Goal: Task Accomplishment & Management: Complete application form

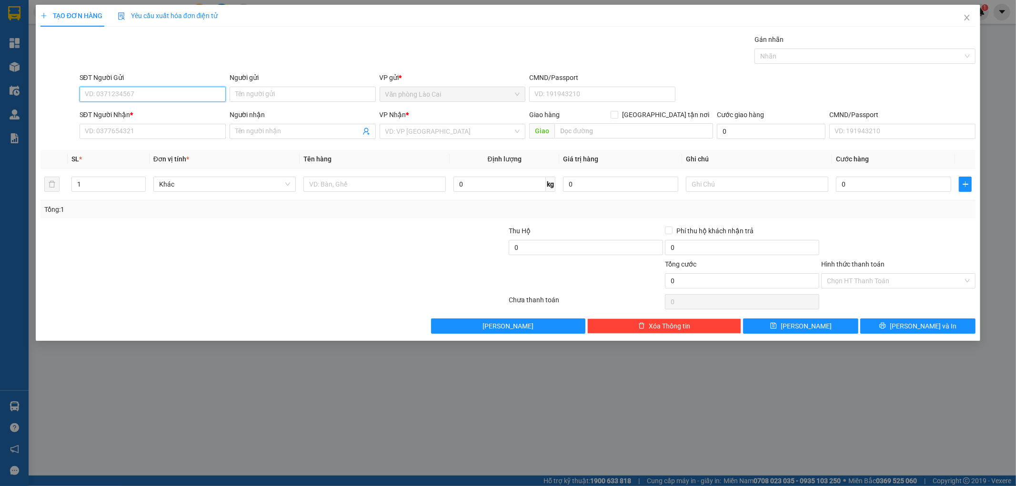
paste input "0889999262"
drag, startPoint x: 128, startPoint y: 96, endPoint x: 49, endPoint y: 81, distance: 80.4
click at [49, 81] on div "SĐT Người Gửi 0889999262 0889999262 Người gửi Tên người gửi VP gửi * Văn phòng …" at bounding box center [508, 88] width 937 height 33
click at [141, 97] on input "0363124131" at bounding box center [153, 94] width 146 height 15
drag, startPoint x: 141, startPoint y: 97, endPoint x: 68, endPoint y: 113, distance: 75.6
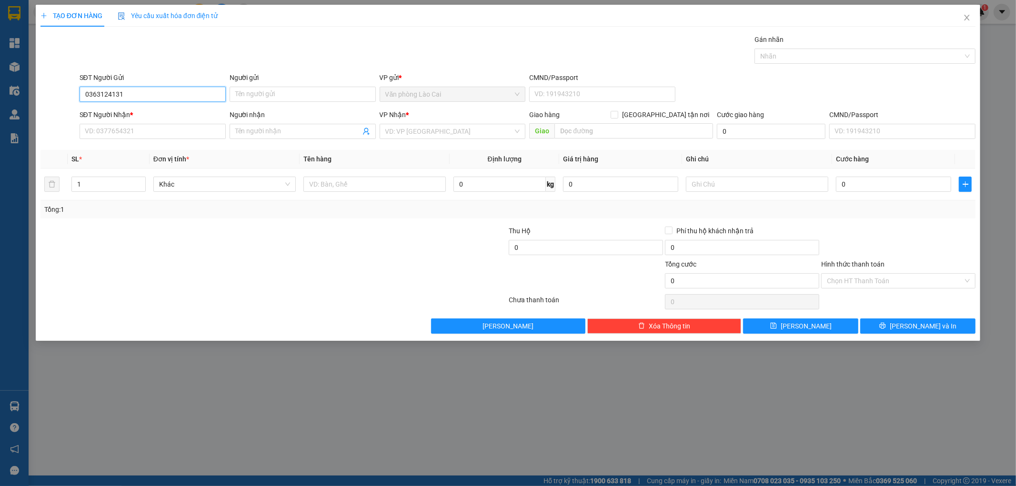
click at [68, 113] on form "SĐT Người Gửi 0363124131 0363124131 Người gửi Tên người gửi VP gửi * Văn phòng …" at bounding box center [508, 107] width 936 height 70
type input "0363124131"
click at [118, 136] on input "SĐT Người Nhận *" at bounding box center [153, 131] width 146 height 15
click at [134, 94] on input "0363124131" at bounding box center [153, 94] width 146 height 15
drag, startPoint x: 130, startPoint y: 88, endPoint x: 29, endPoint y: 107, distance: 103.1
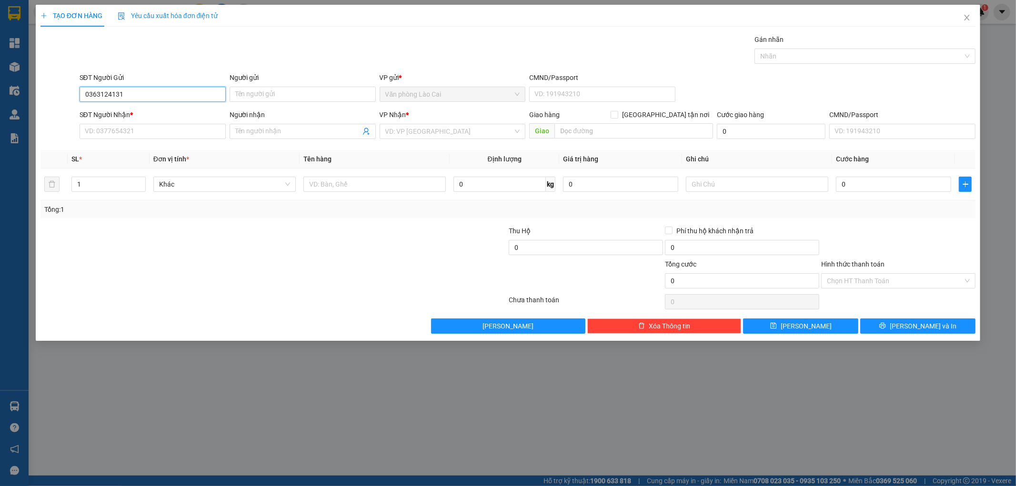
click at [29, 107] on div "TẠO ĐƠN HÀNG Yêu cầu xuất hóa đơn điện tử Transit Pickup Surcharge Ids Transit …" at bounding box center [508, 243] width 1016 height 486
click at [99, 126] on input "SĐT Người Nhận *" at bounding box center [153, 131] width 146 height 15
paste input "0363124131"
type input "0363124131"
click at [392, 125] on input "search" at bounding box center [449, 131] width 128 height 14
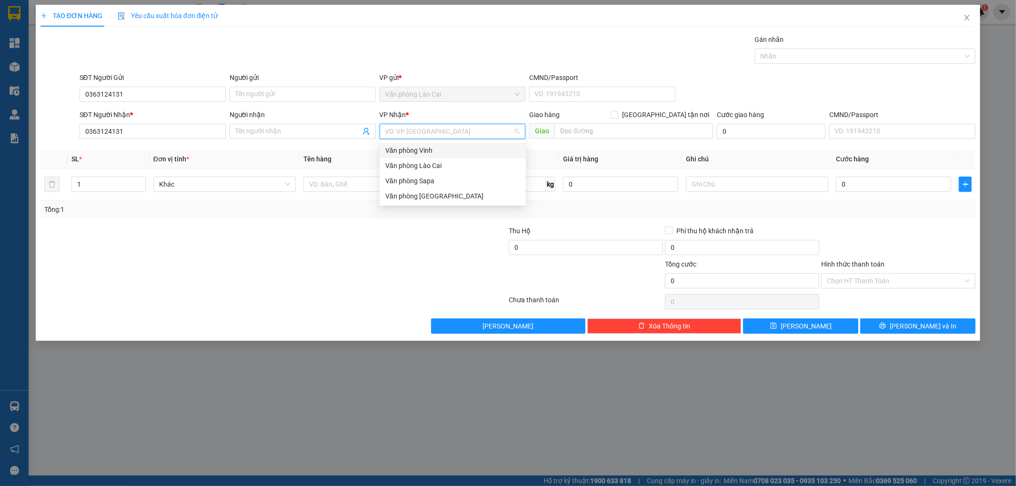
click at [398, 151] on div "Văn phòng Vinh" at bounding box center [452, 150] width 135 height 10
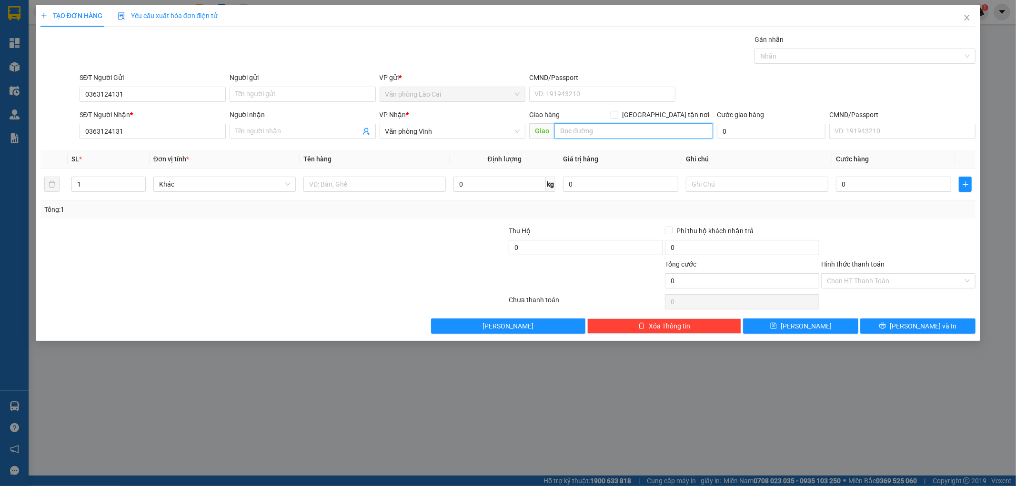
click at [579, 134] on input "text" at bounding box center [633, 130] width 159 height 15
type input "hổng lĩnh"
drag, startPoint x: 96, startPoint y: 174, endPoint x: 83, endPoint y: 180, distance: 14.3
click at [75, 180] on td "1" at bounding box center [109, 185] width 82 height 32
drag, startPoint x: 83, startPoint y: 180, endPoint x: 65, endPoint y: 186, distance: 19.1
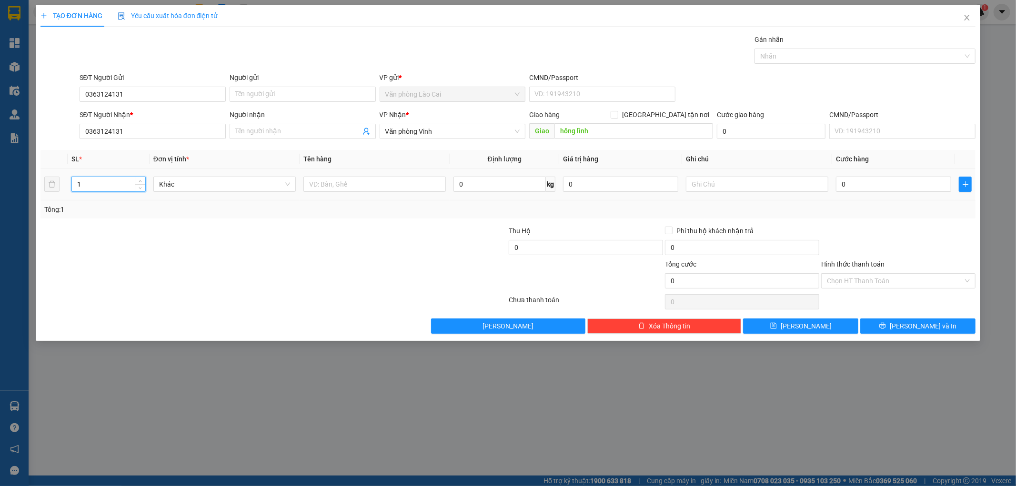
click at [65, 186] on tr "1 Khác 0 kg 0 0" at bounding box center [508, 185] width 936 height 32
type input "2"
click at [330, 182] on input "text" at bounding box center [374, 184] width 142 height 15
type input "2 xop cá"
click at [739, 190] on input "text" at bounding box center [757, 184] width 142 height 15
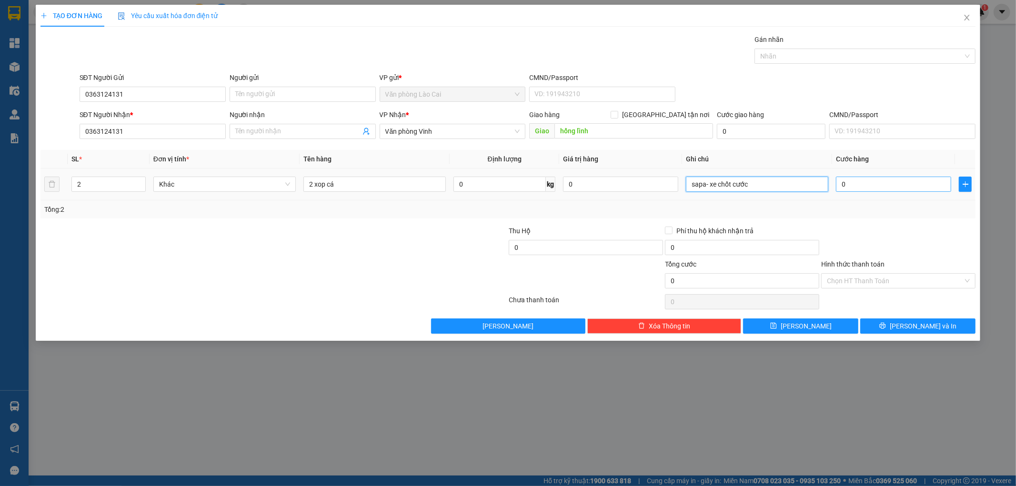
type input "sapa- xe chốt cước"
click at [874, 178] on input "0" at bounding box center [893, 184] width 115 height 15
type input "1"
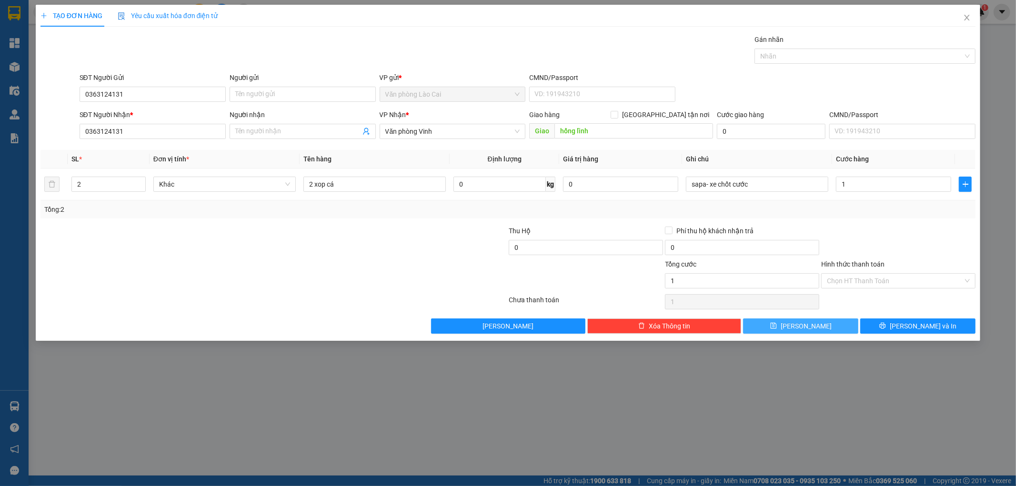
type input "1.000"
click at [801, 327] on span "[PERSON_NAME]" at bounding box center [806, 326] width 51 height 10
type input "1"
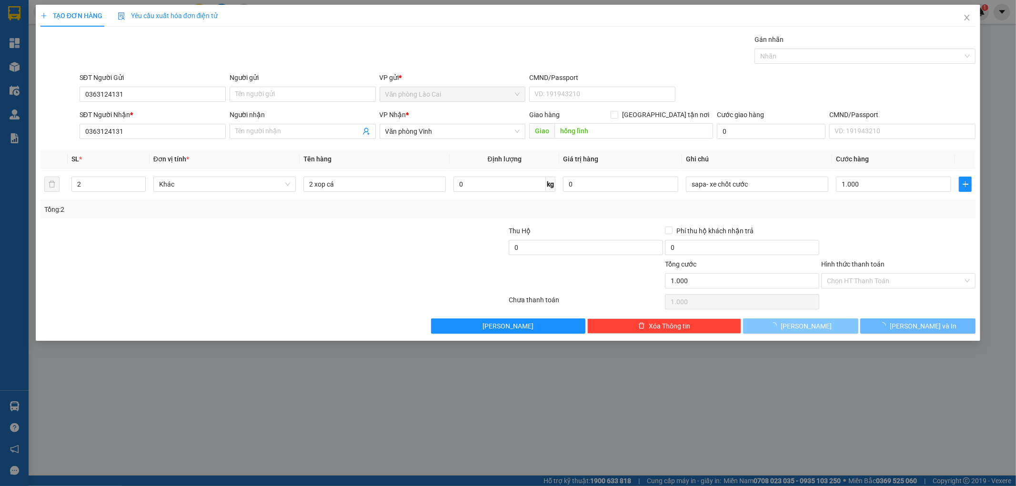
type input "0"
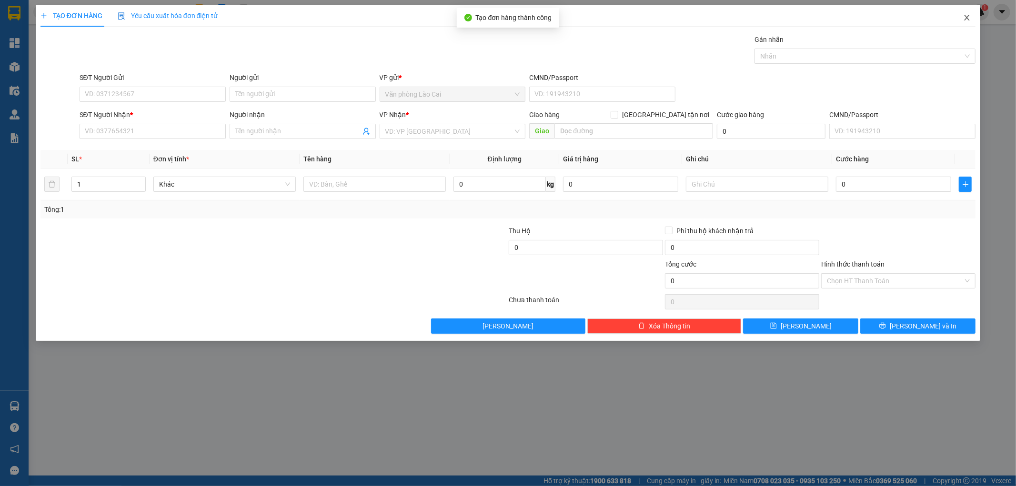
click at [969, 16] on icon "close" at bounding box center [967, 18] width 8 height 8
